Goal: Share content

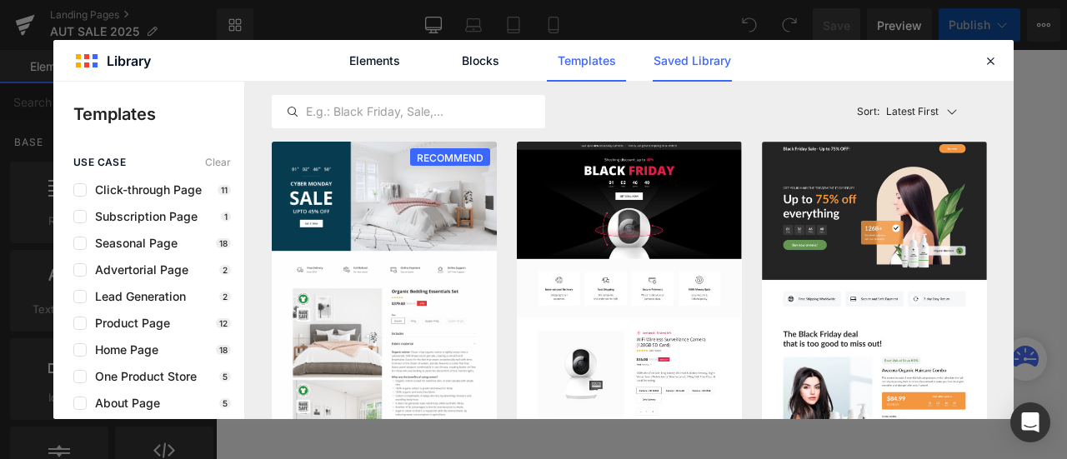
click at [685, 68] on link "Saved Library" at bounding box center [692, 61] width 79 height 42
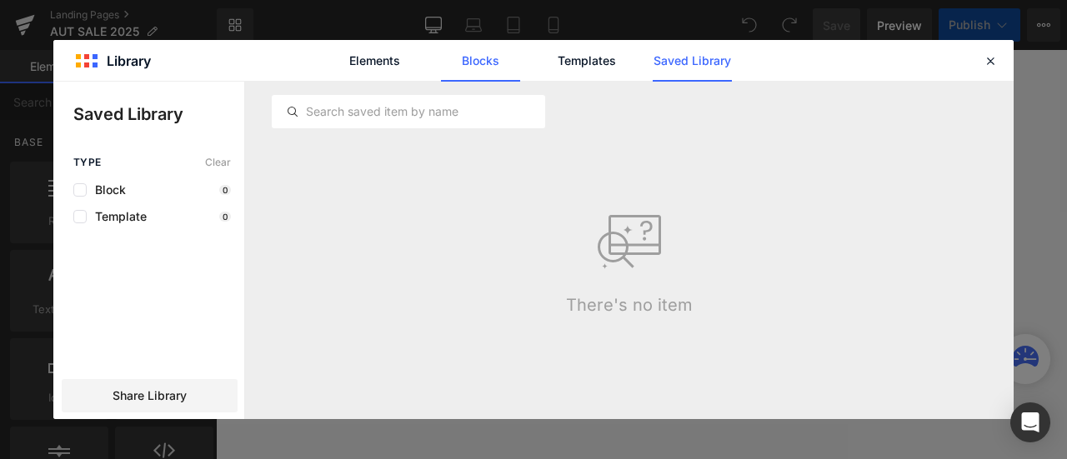
click at [500, 66] on link "Blocks" at bounding box center [480, 61] width 79 height 42
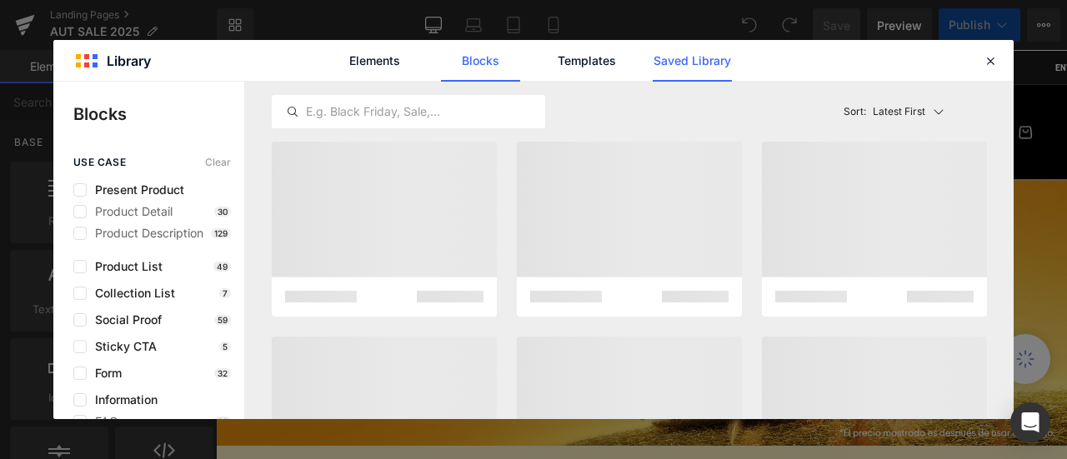
click at [708, 61] on link "Saved Library" at bounding box center [692, 61] width 79 height 42
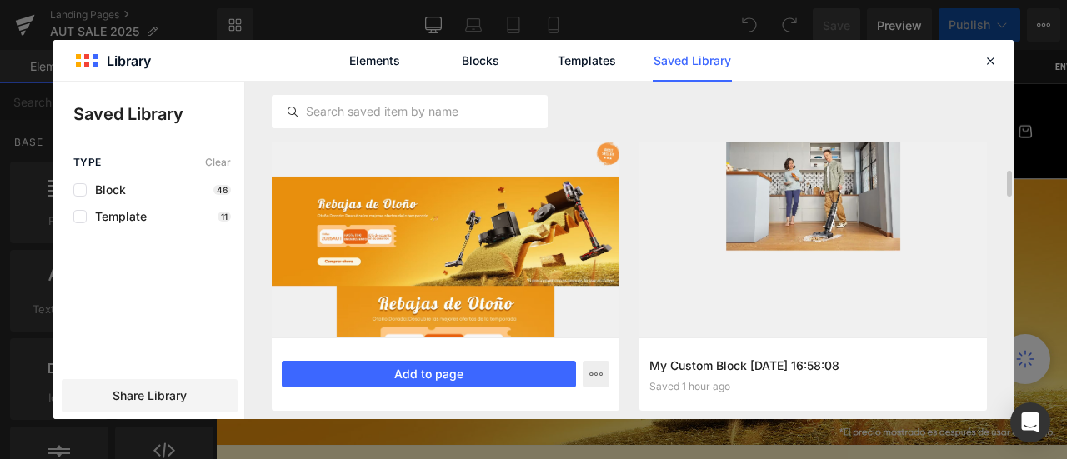
scroll to position [83, 0]
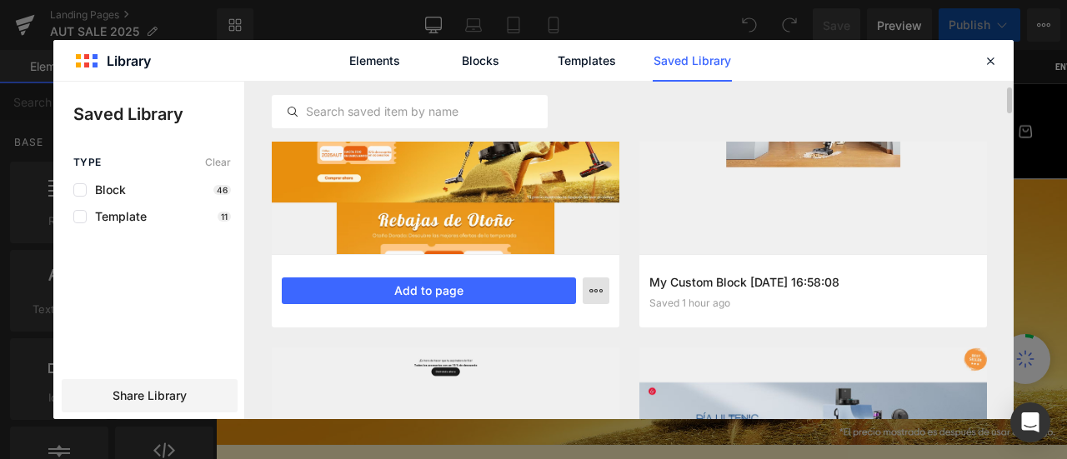
click at [603, 289] on button "button" at bounding box center [596, 291] width 27 height 27
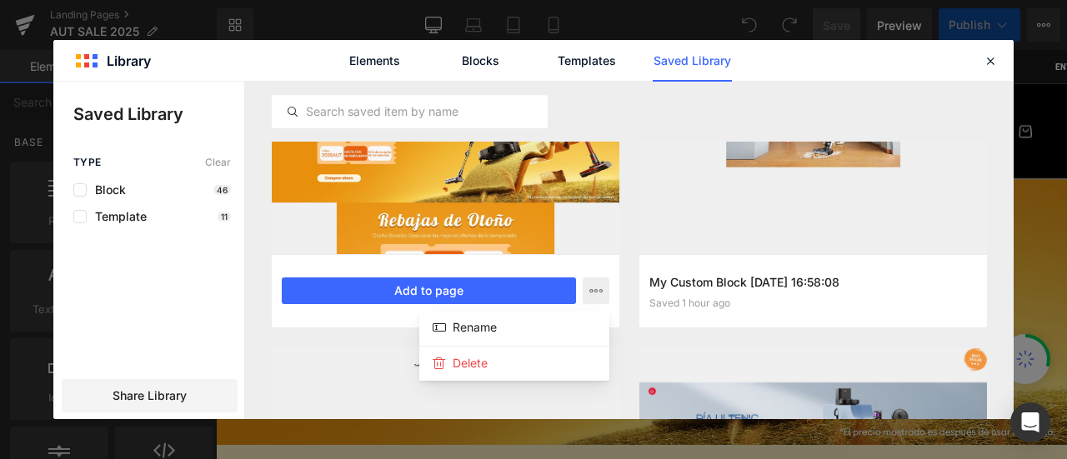
click at [503, 285] on div at bounding box center [533, 251] width 960 height 338
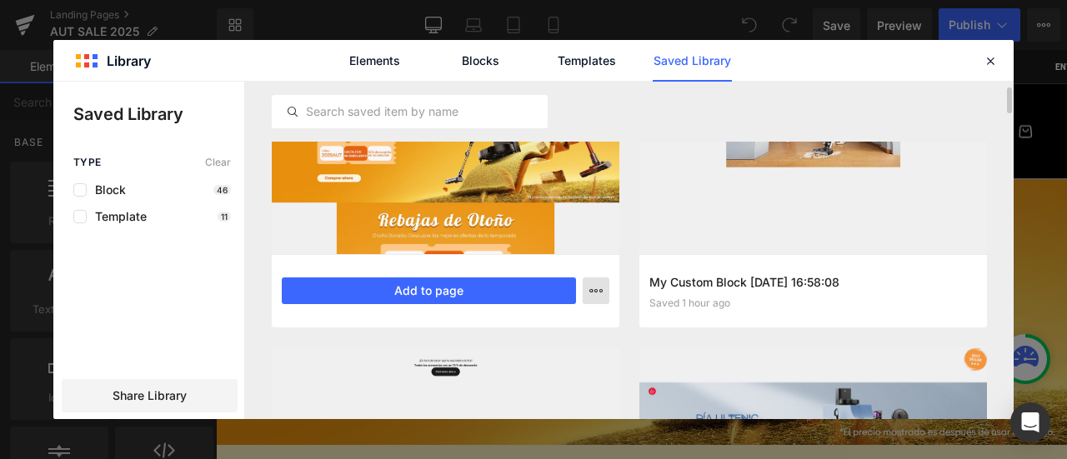
click at [604, 288] on button "button" at bounding box center [596, 291] width 27 height 27
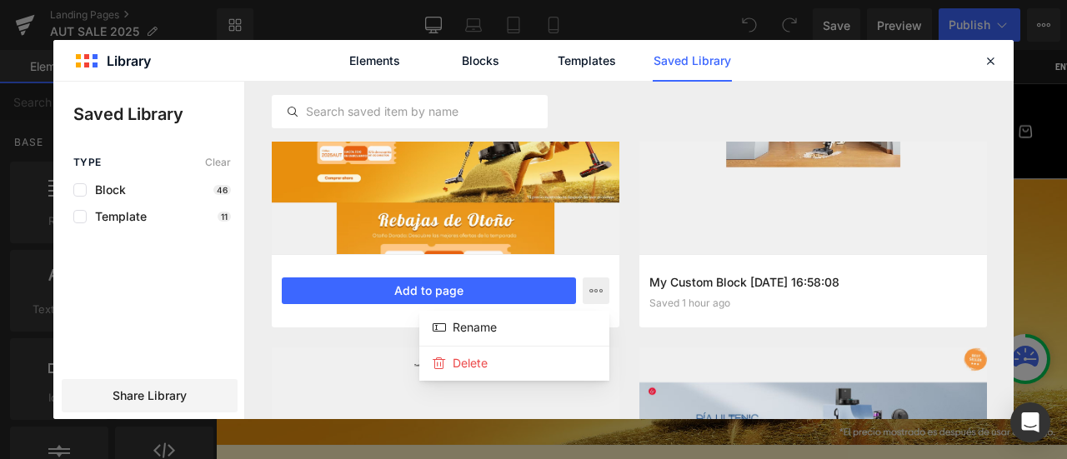
click at [636, 213] on div at bounding box center [533, 251] width 960 height 338
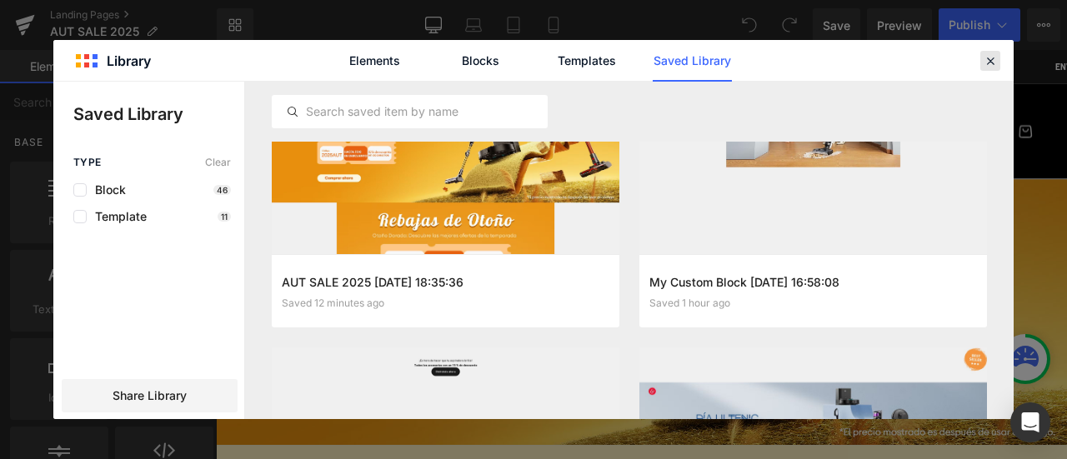
click at [983, 56] on icon at bounding box center [990, 60] width 15 height 15
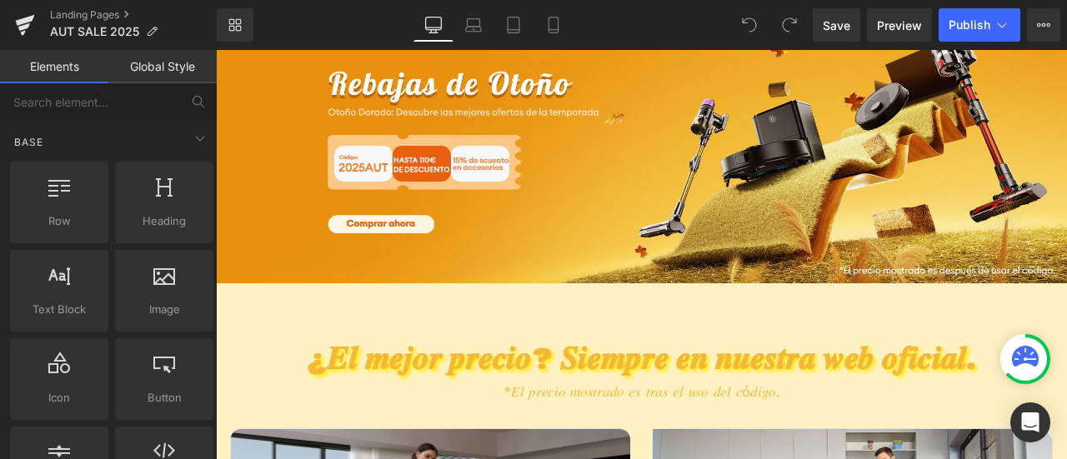
scroll to position [0, 0]
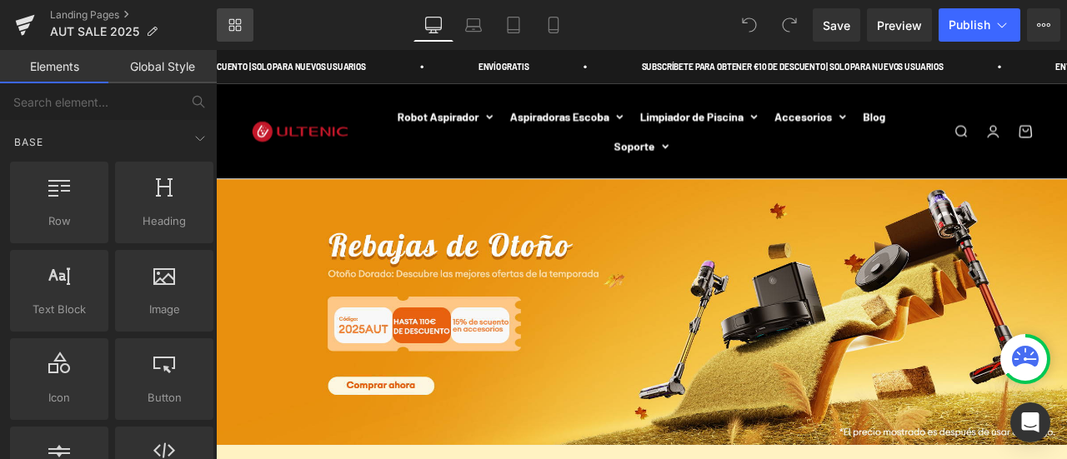
click at [227, 33] on link "Library" at bounding box center [235, 24] width 37 height 33
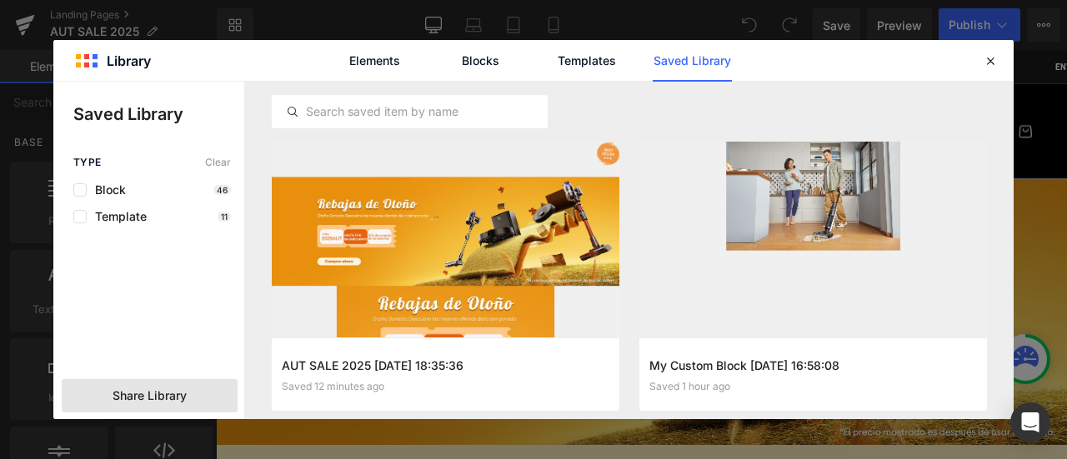
click at [175, 398] on span "Share Library" at bounding box center [150, 396] width 74 height 17
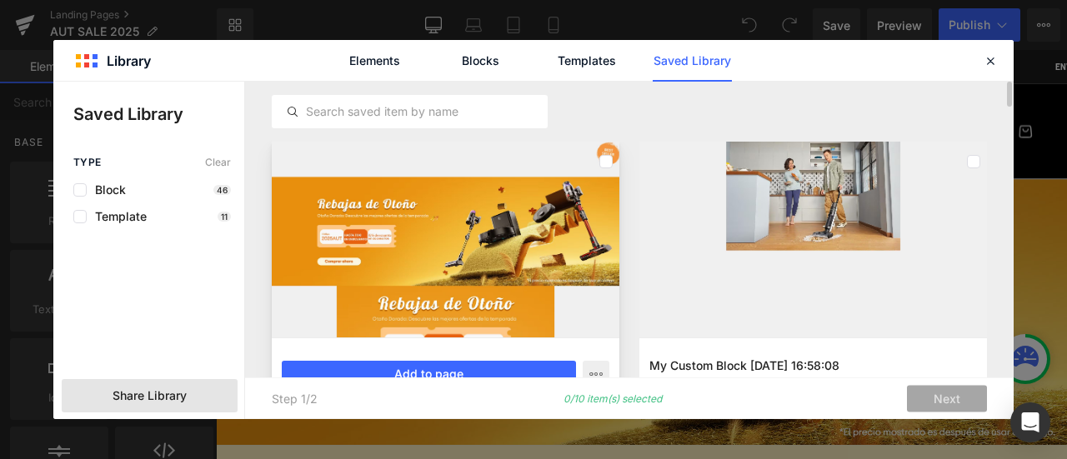
click at [613, 159] on div at bounding box center [446, 240] width 348 height 196
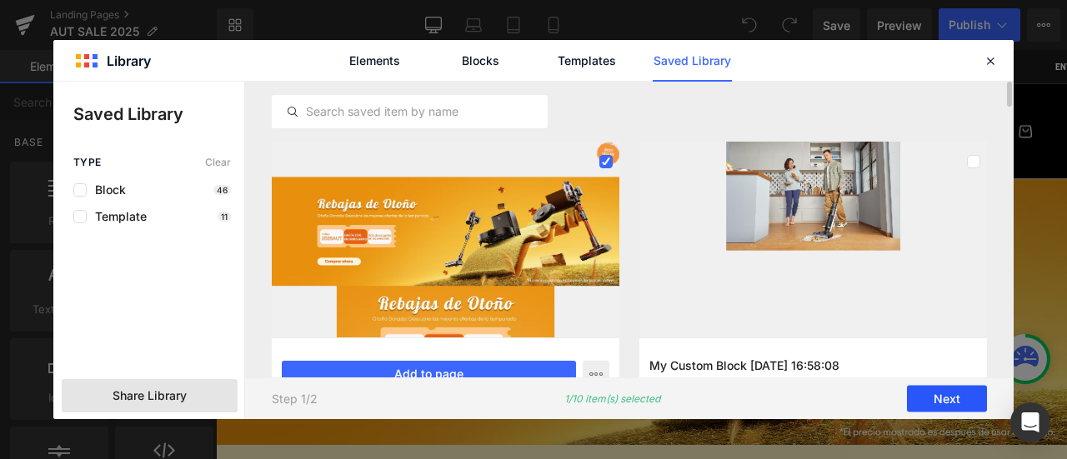
click at [924, 398] on button "Next" at bounding box center [947, 399] width 80 height 27
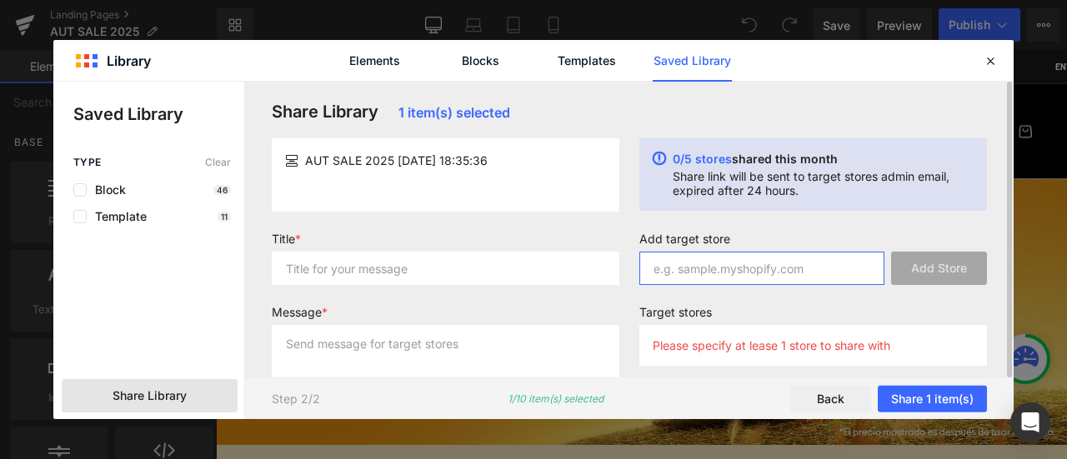
click at [762, 272] on input "text" at bounding box center [761, 268] width 245 height 33
click at [728, 268] on input "text" at bounding box center [761, 268] width 245 height 33
paste input "[DOMAIN_NAME]"
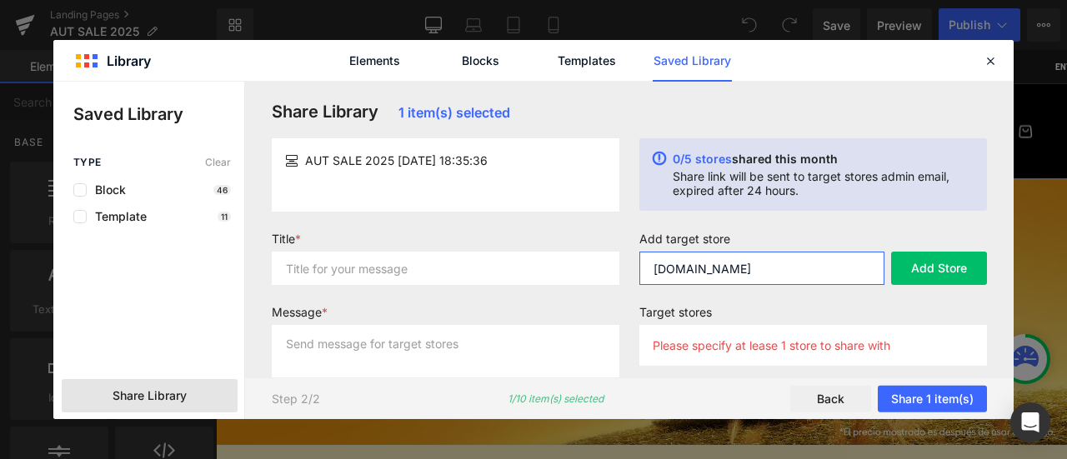
type input "[DOMAIN_NAME]"
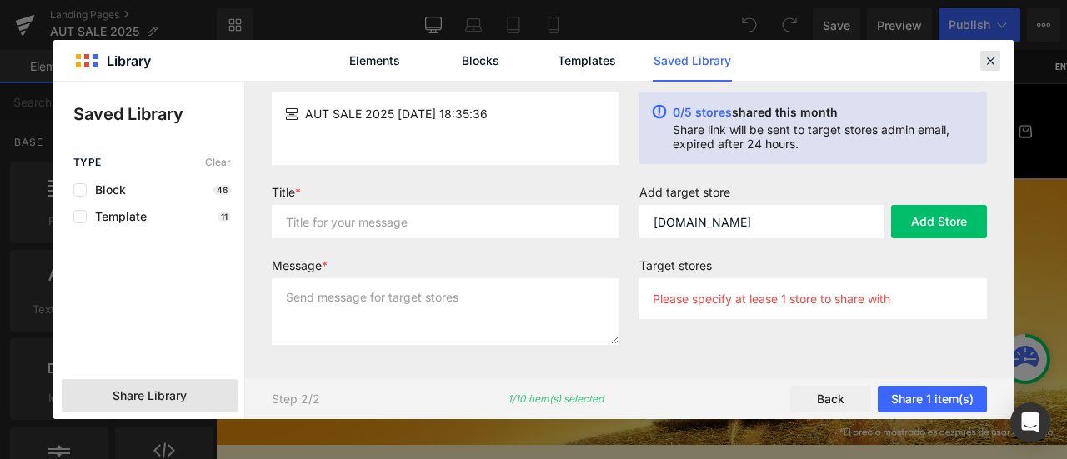
click at [989, 64] on icon at bounding box center [990, 60] width 15 height 15
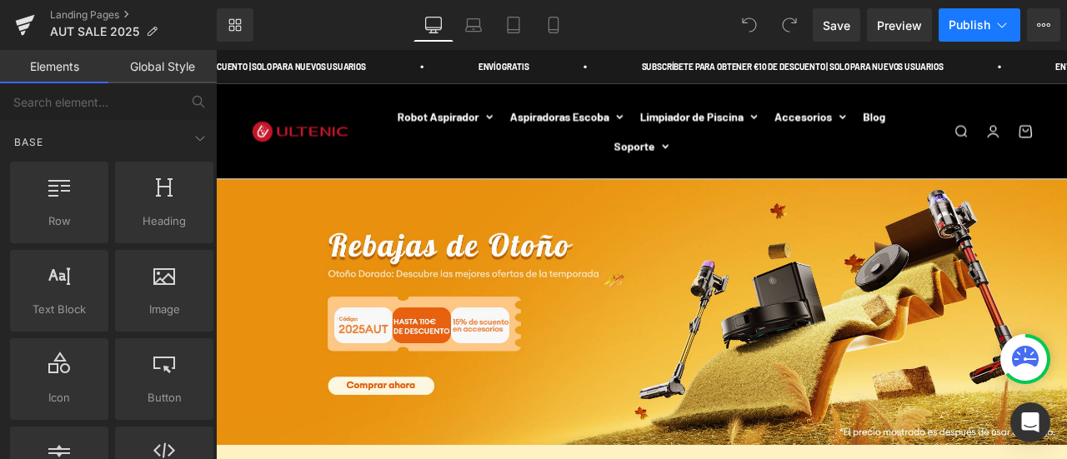
click at [1004, 21] on icon at bounding box center [1002, 25] width 17 height 17
